Goal: Use online tool/utility: Utilize a website feature to perform a specific function

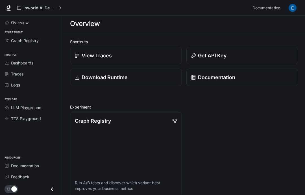
click at [27, 118] on span "TTS Playground" at bounding box center [26, 118] width 30 height 6
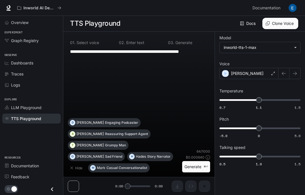
scroll to position [23, 0]
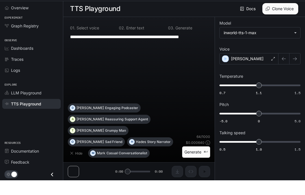
click at [195, 161] on button "Generate ⌘⏎" at bounding box center [196, 167] width 28 height 12
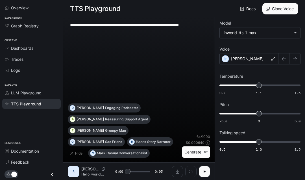
click at [206, 180] on button "button" at bounding box center [204, 185] width 11 height 11
type input "*"
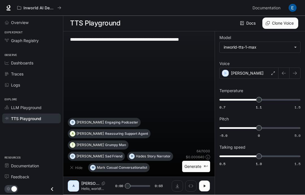
scroll to position [0, 0]
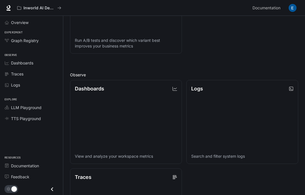
scroll to position [147, 0]
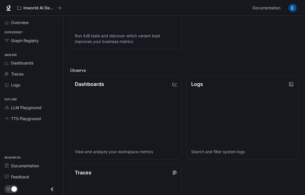
click at [296, 7] on img "button" at bounding box center [293, 8] width 8 height 8
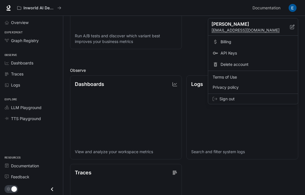
click at [236, 42] on span "Billing" at bounding box center [257, 42] width 73 height 6
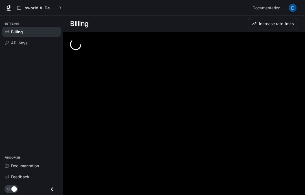
scroll to position [23, 0]
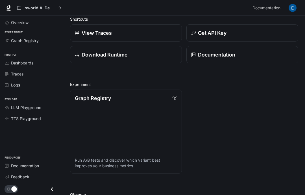
scroll to position [147, 0]
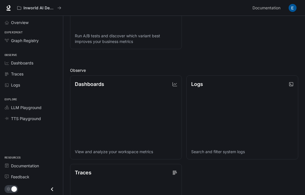
click at [25, 104] on span "LLM Playground" at bounding box center [26, 107] width 30 height 6
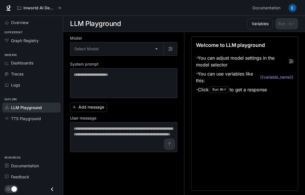
click at [158, 46] on body "Skip to main content Inworld AI Demos Documentation Documentation Portal Overvi…" at bounding box center [152, 97] width 305 height 195
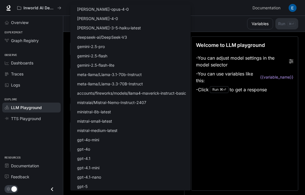
click at [95, 64] on p "gemini-2.5-flash-lite" at bounding box center [95, 65] width 37 height 6
type input "**********"
